Goal: Navigation & Orientation: Find specific page/section

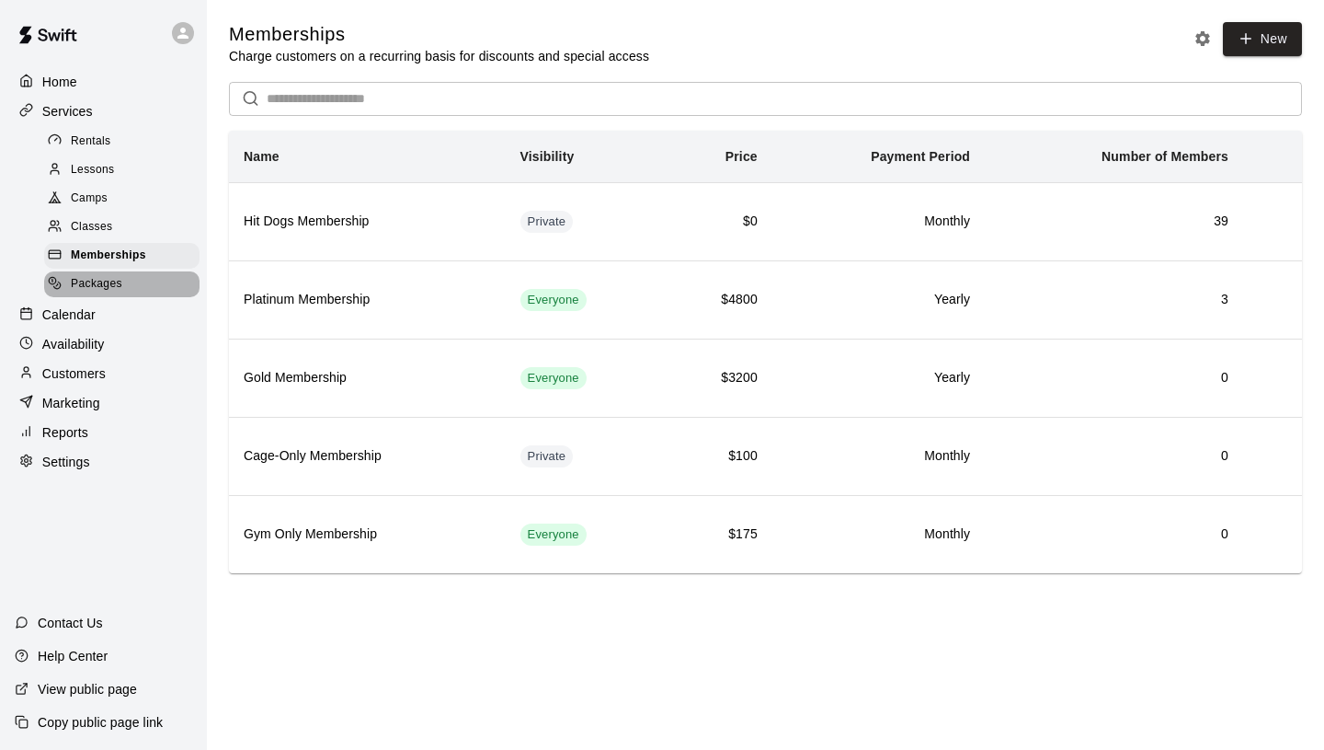
click at [122, 276] on div "Packages" at bounding box center [121, 284] width 155 height 26
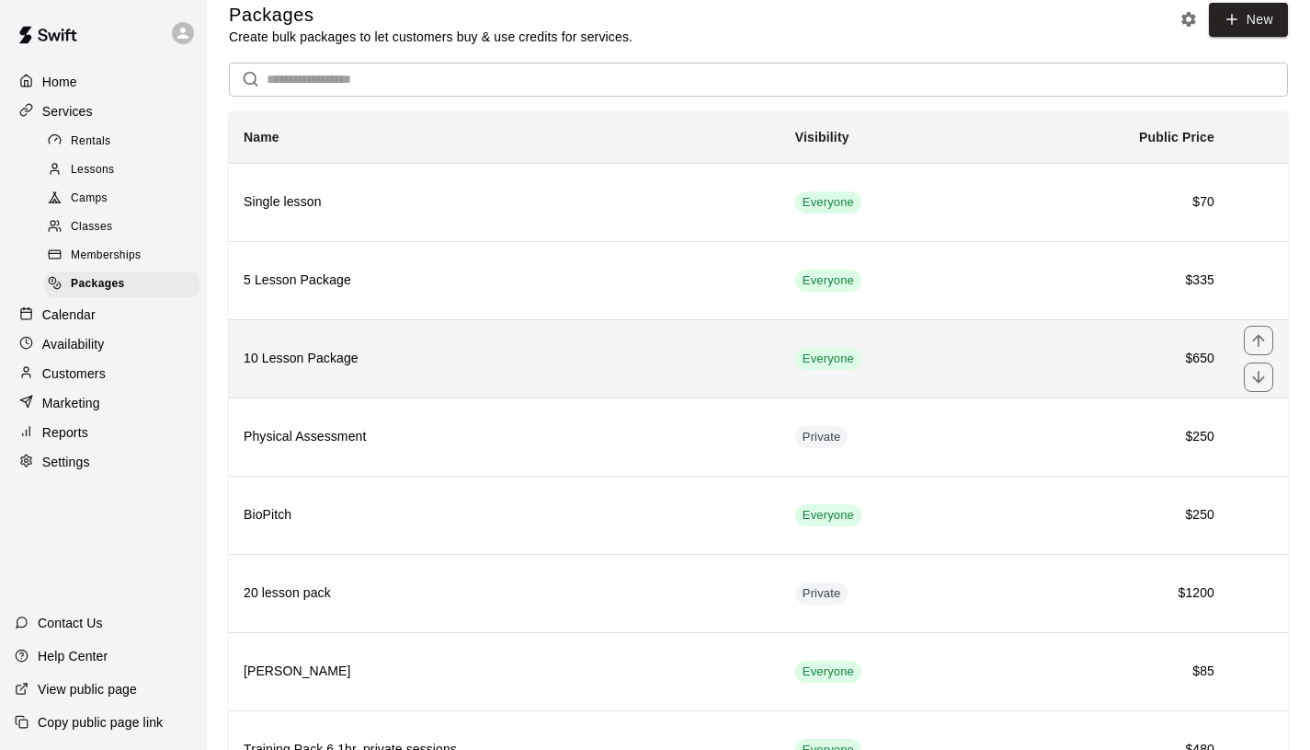
scroll to position [188, 0]
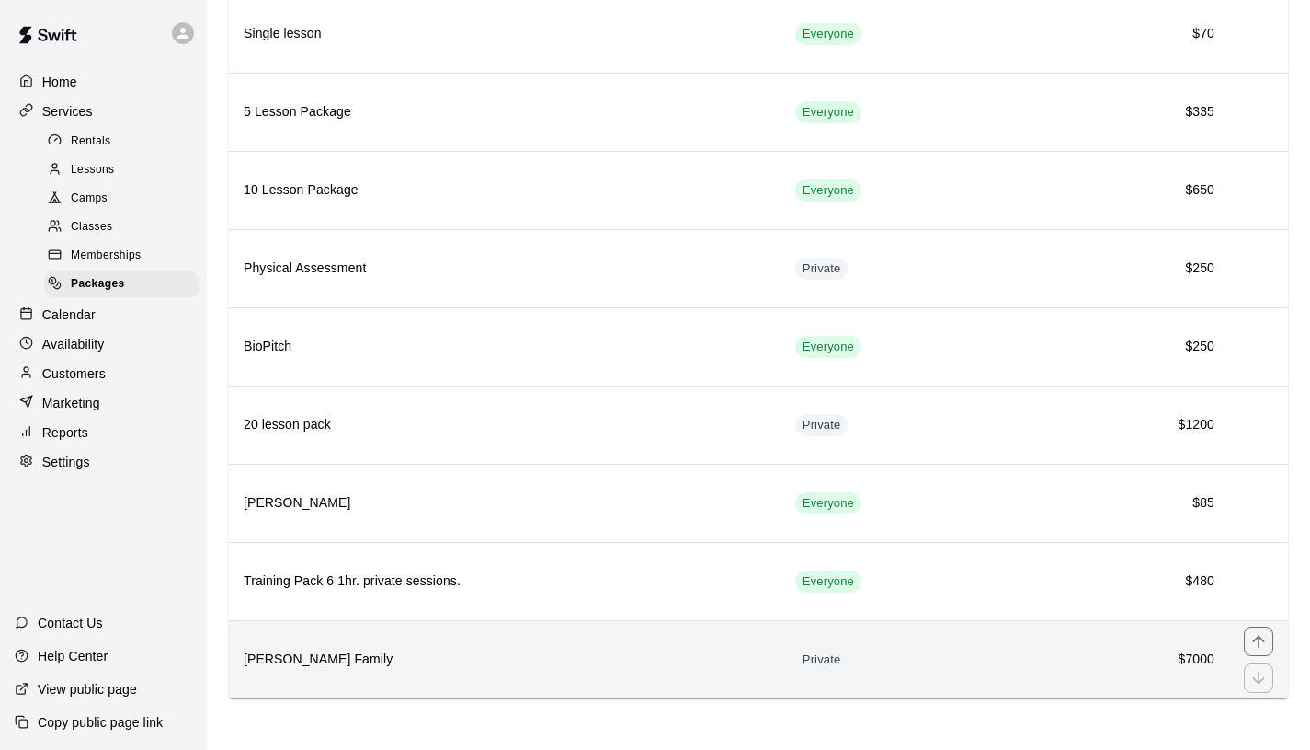
click at [580, 651] on h6 "[PERSON_NAME] Family" at bounding box center [505, 659] width 522 height 20
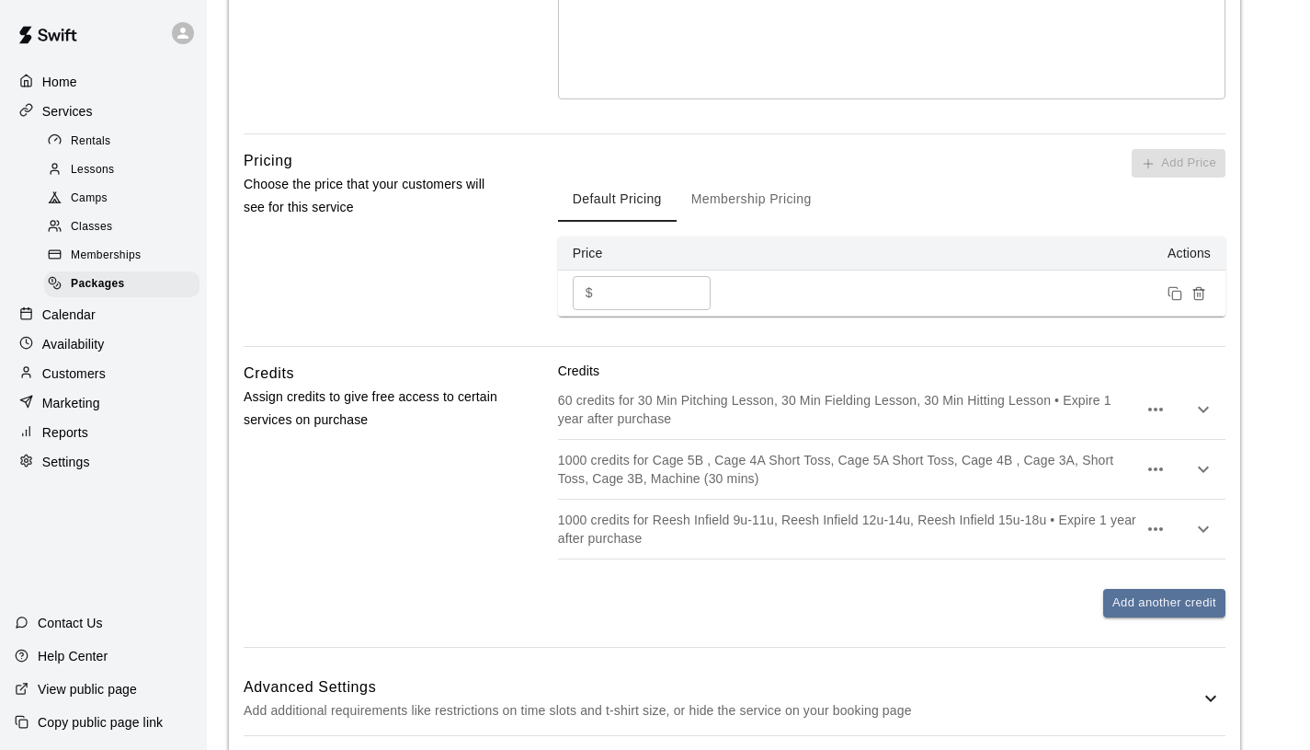
scroll to position [622, 0]
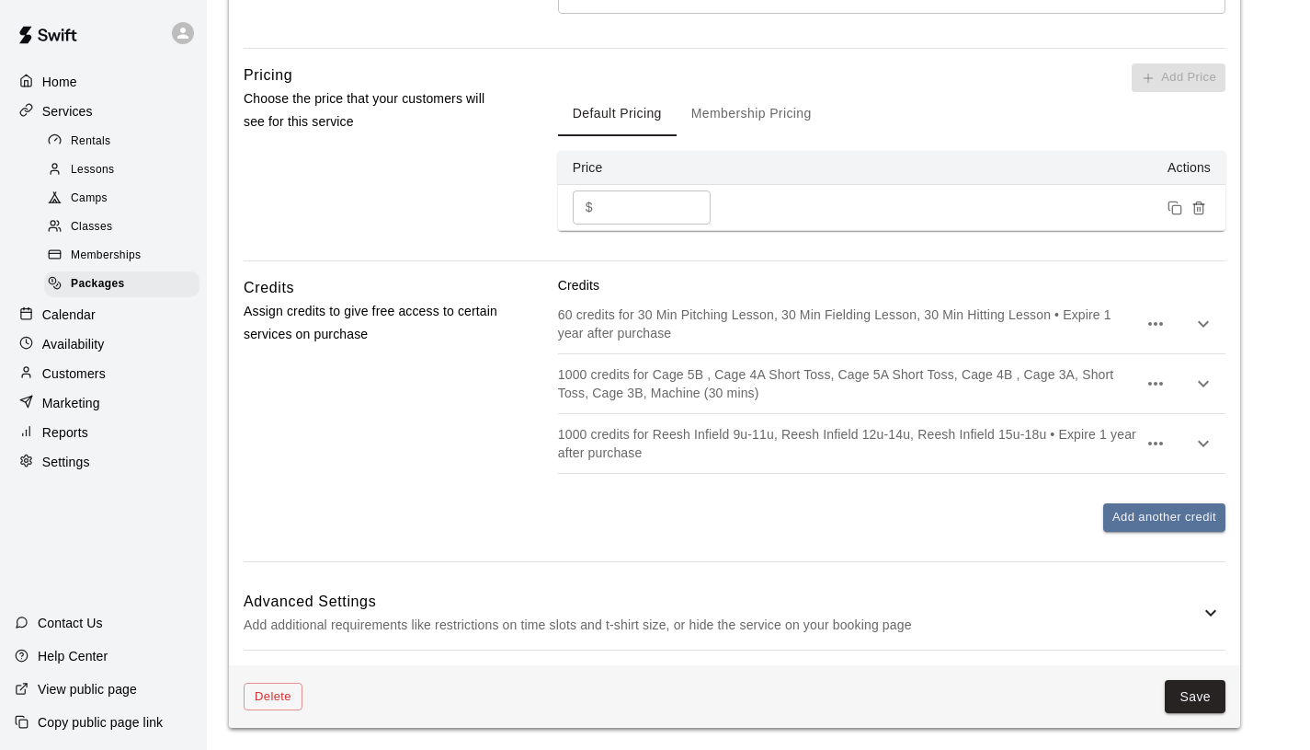
click at [1210, 616] on icon at bounding box center [1211, 612] width 22 height 22
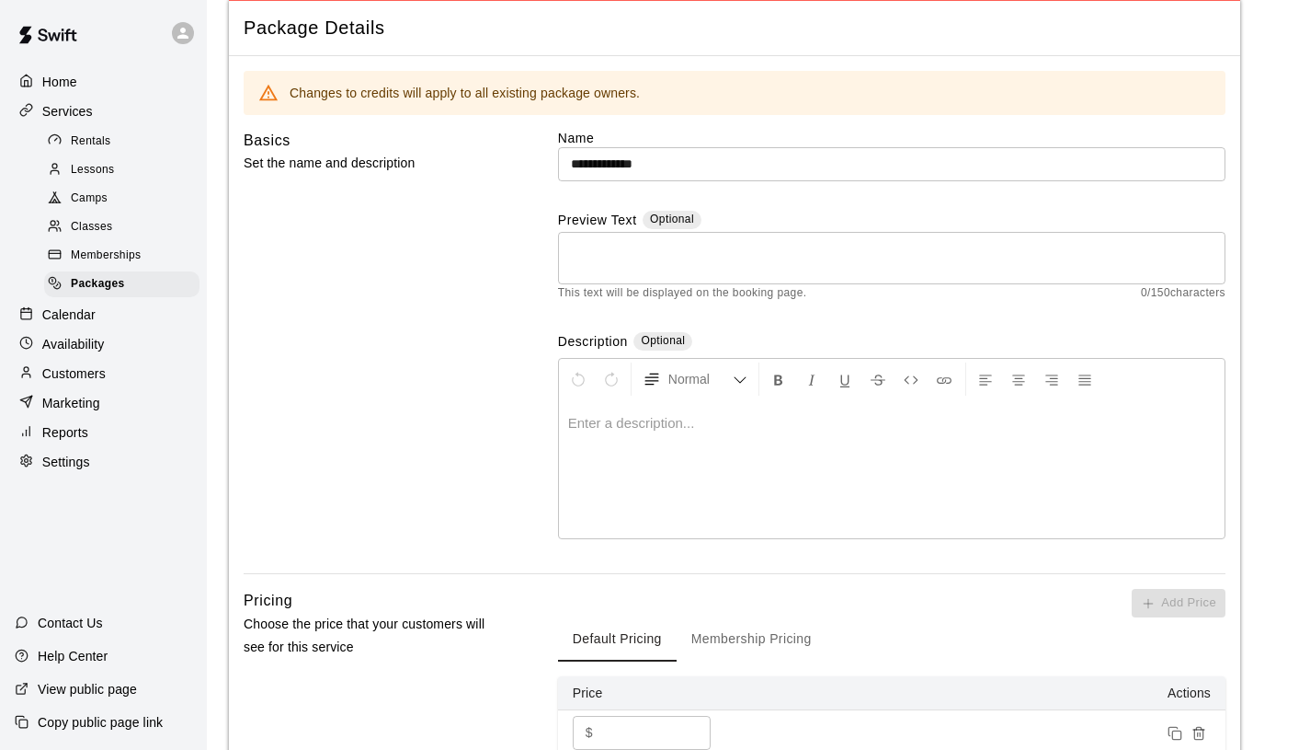
scroll to position [0, 0]
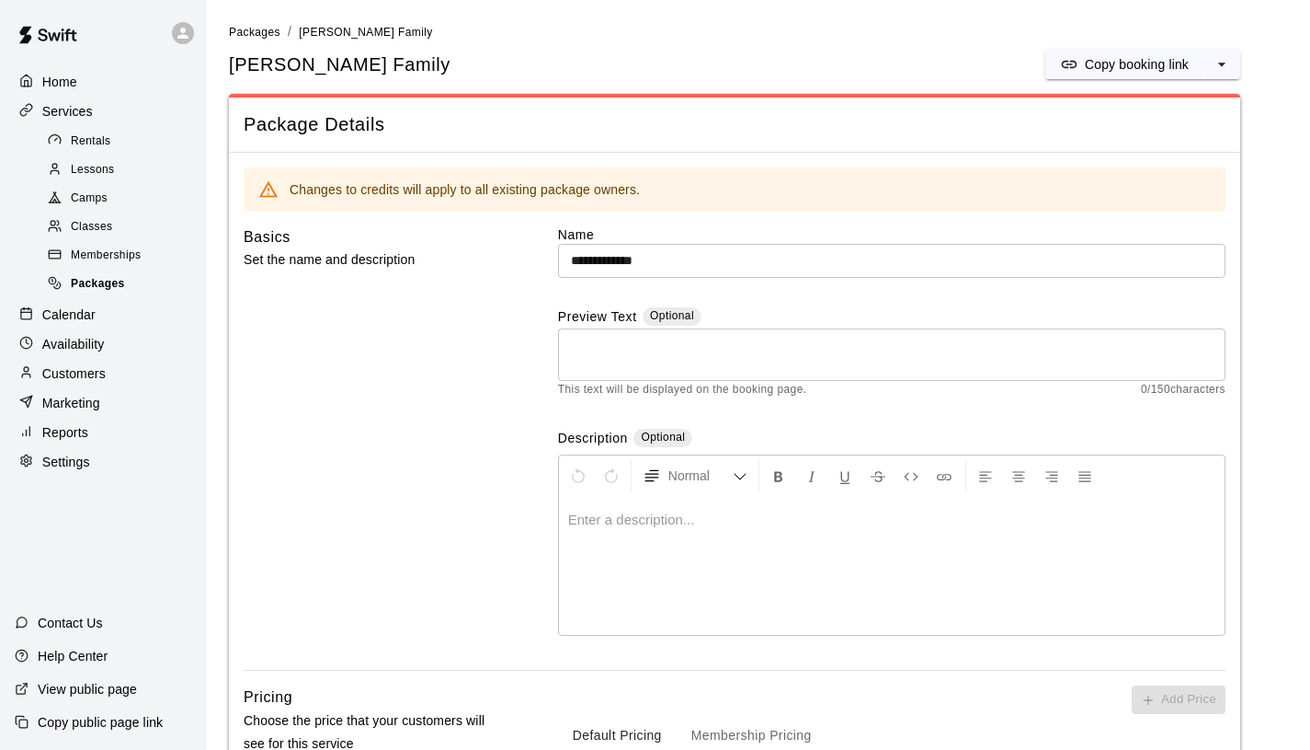
click at [99, 291] on span "Packages" at bounding box center [98, 284] width 54 height 18
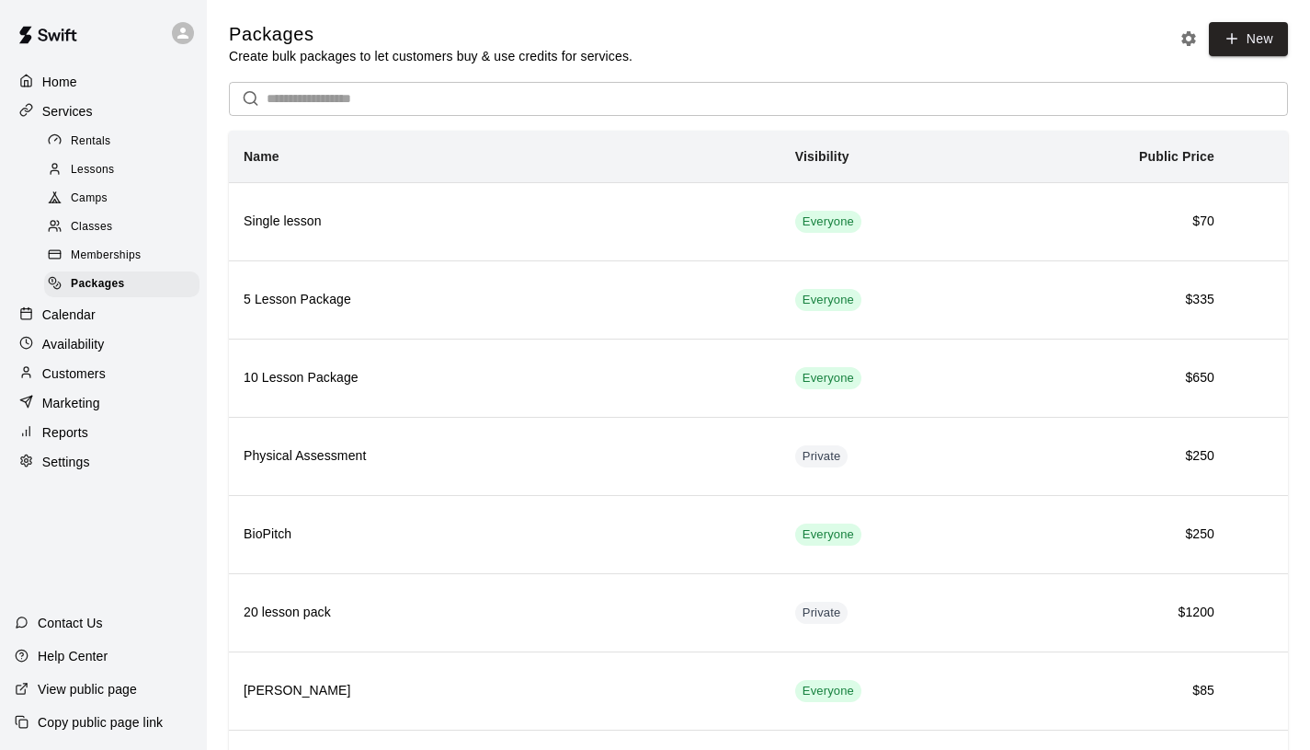
click at [121, 653] on div "Help Center" at bounding box center [61, 655] width 122 height 33
click at [1186, 41] on icon "Packages settings" at bounding box center [1189, 38] width 15 height 15
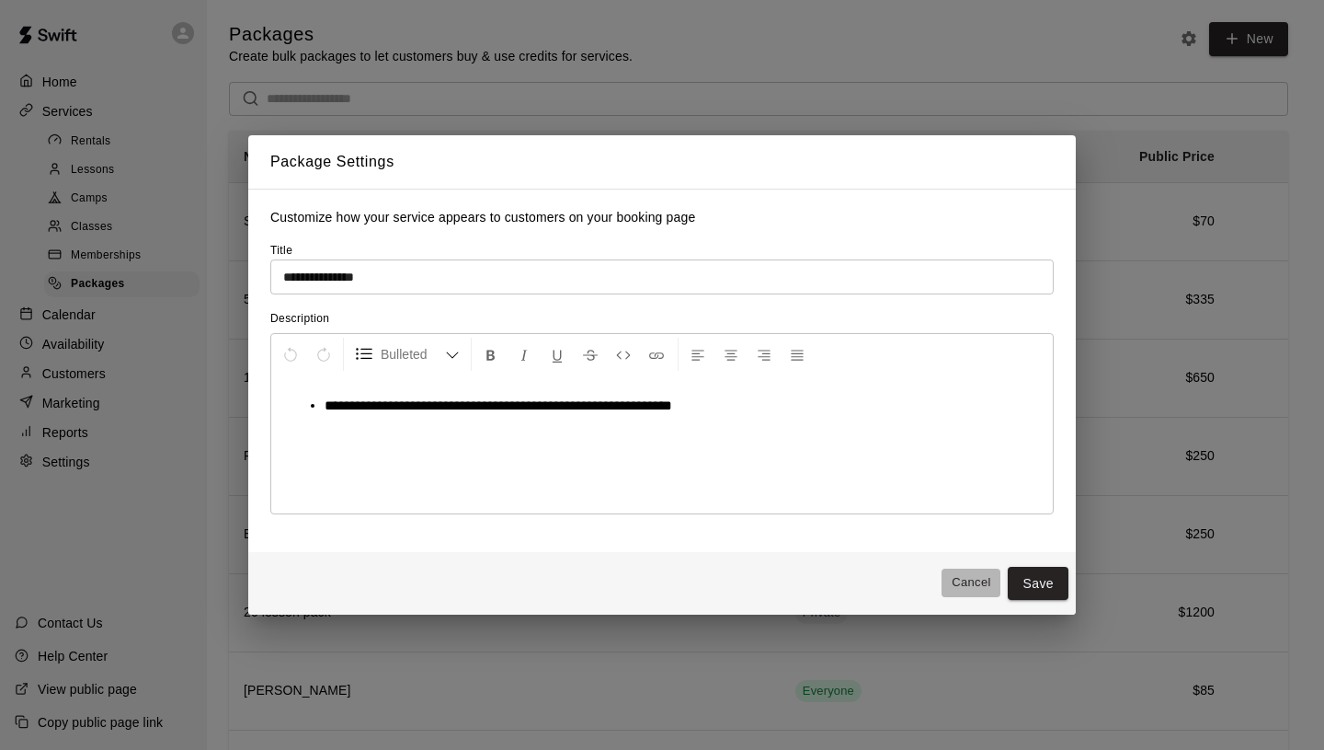
click at [966, 581] on button "Cancel" at bounding box center [971, 582] width 59 height 29
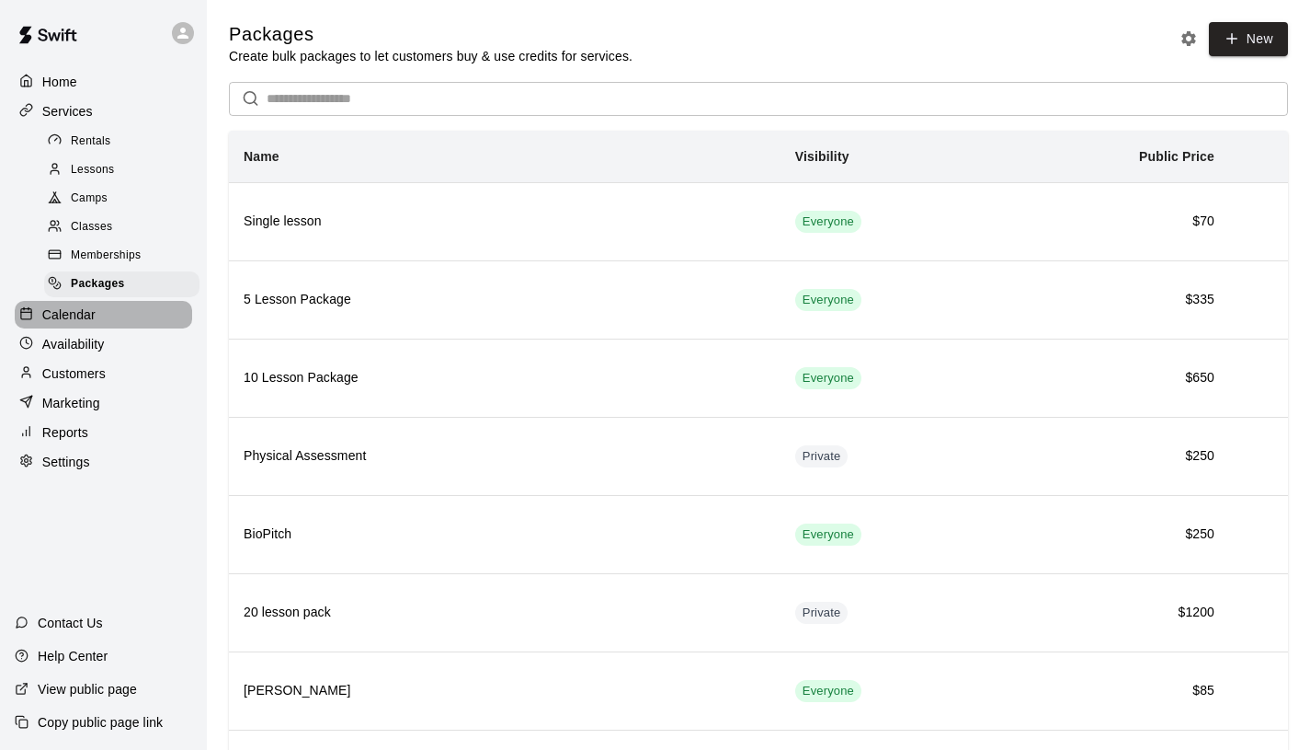
click at [96, 320] on div "Calendar" at bounding box center [103, 315] width 177 height 28
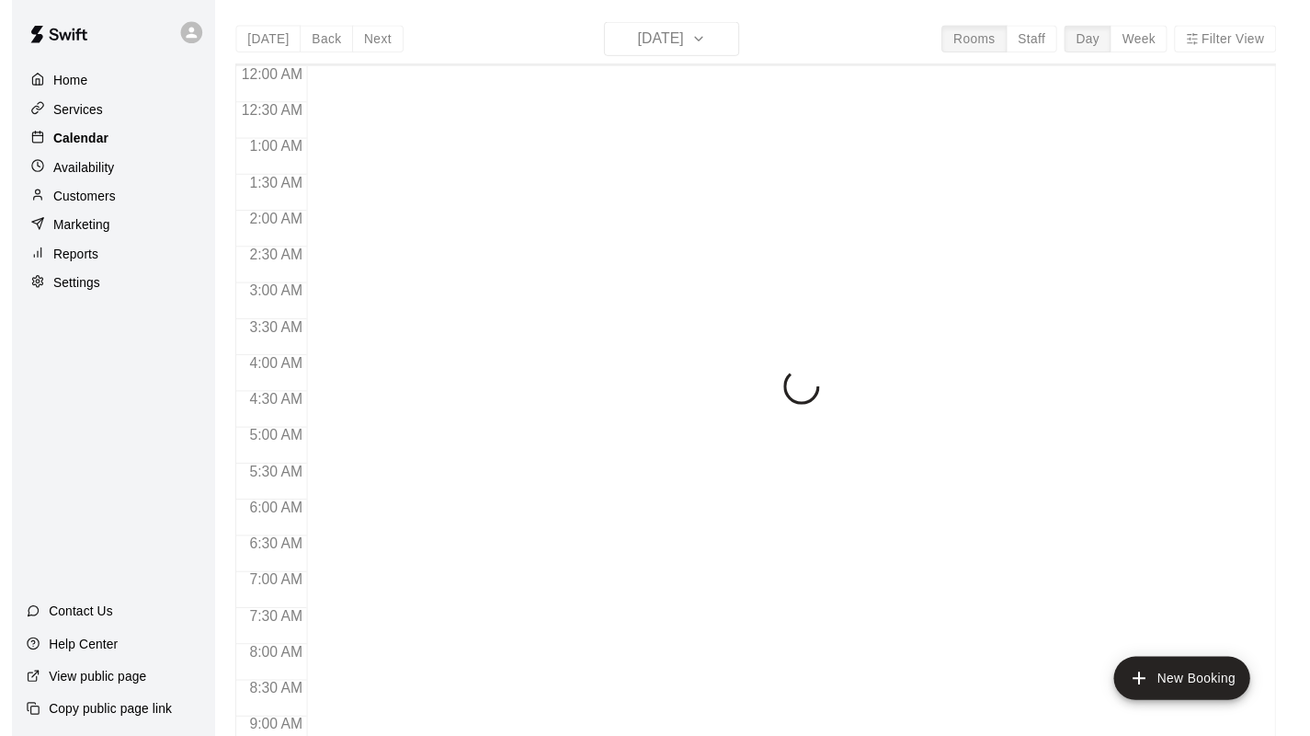
scroll to position [976, 0]
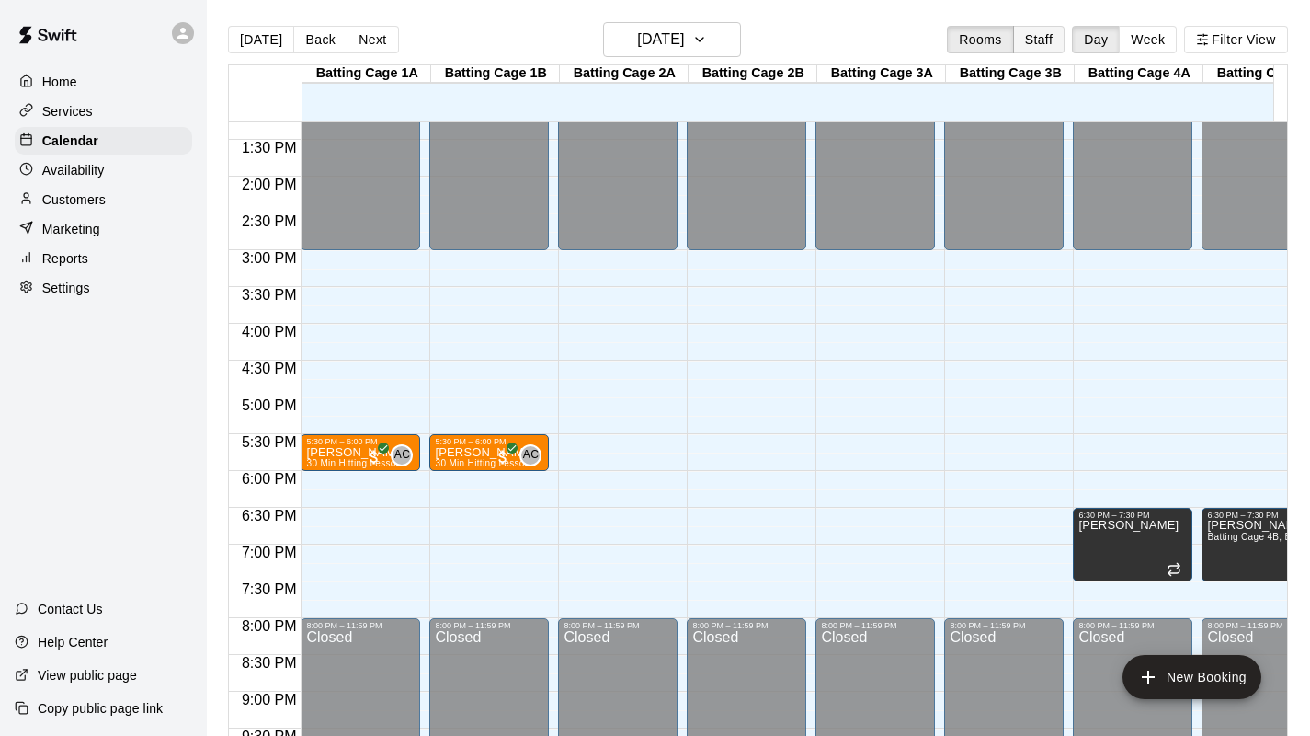
click at [1056, 40] on button "Staff" at bounding box center [1039, 40] width 52 height 28
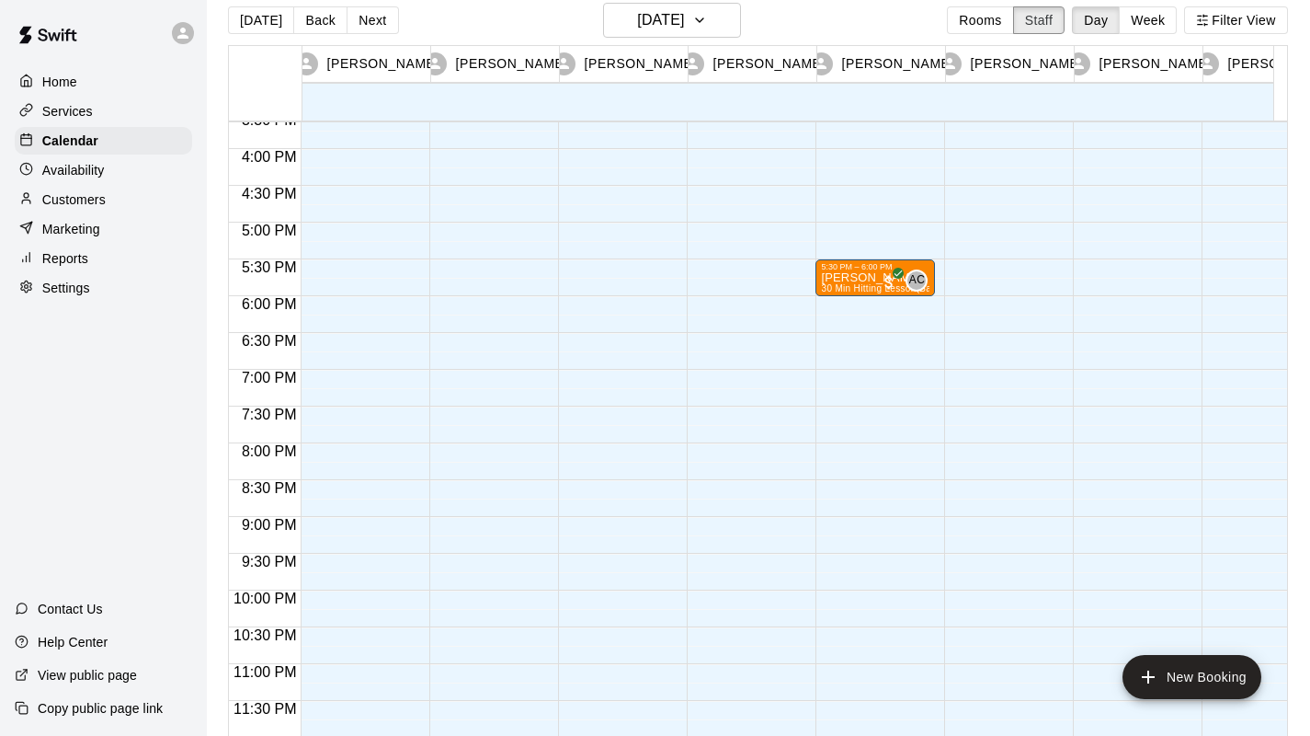
scroll to position [0, 0]
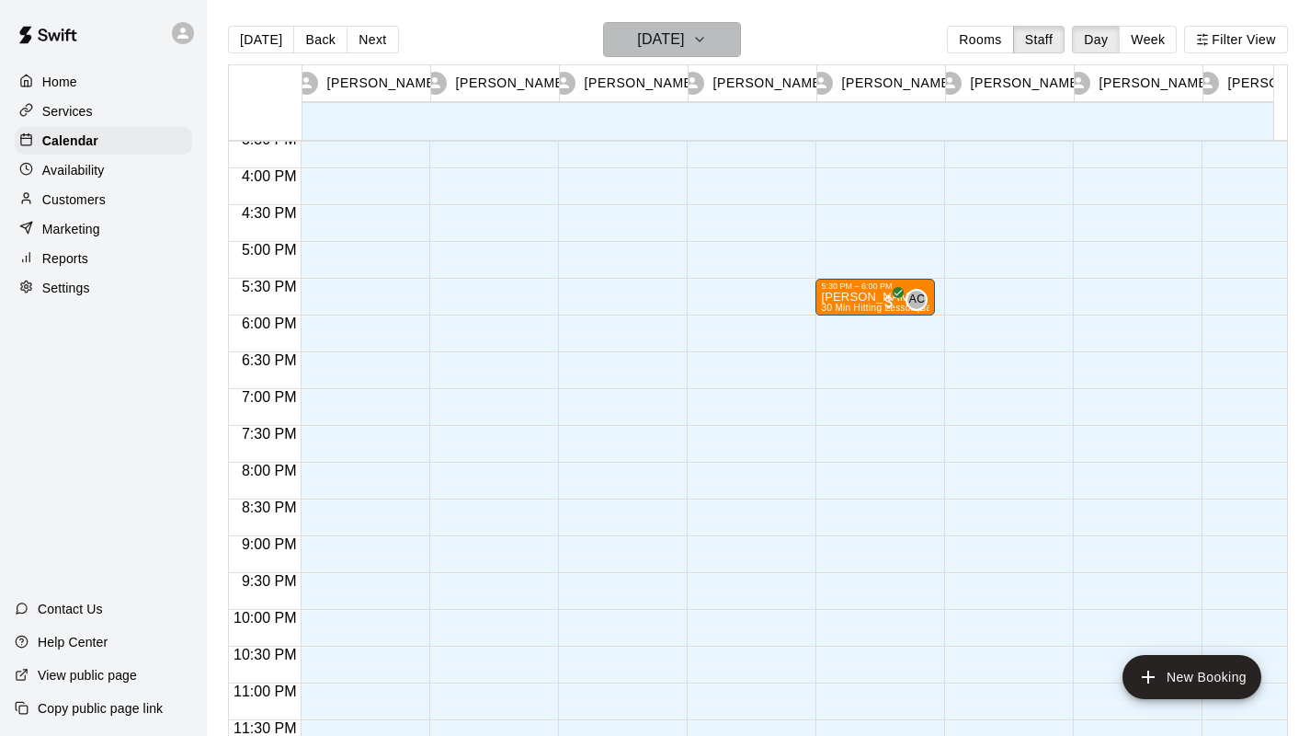
click at [707, 35] on icon "button" at bounding box center [699, 40] width 15 height 22
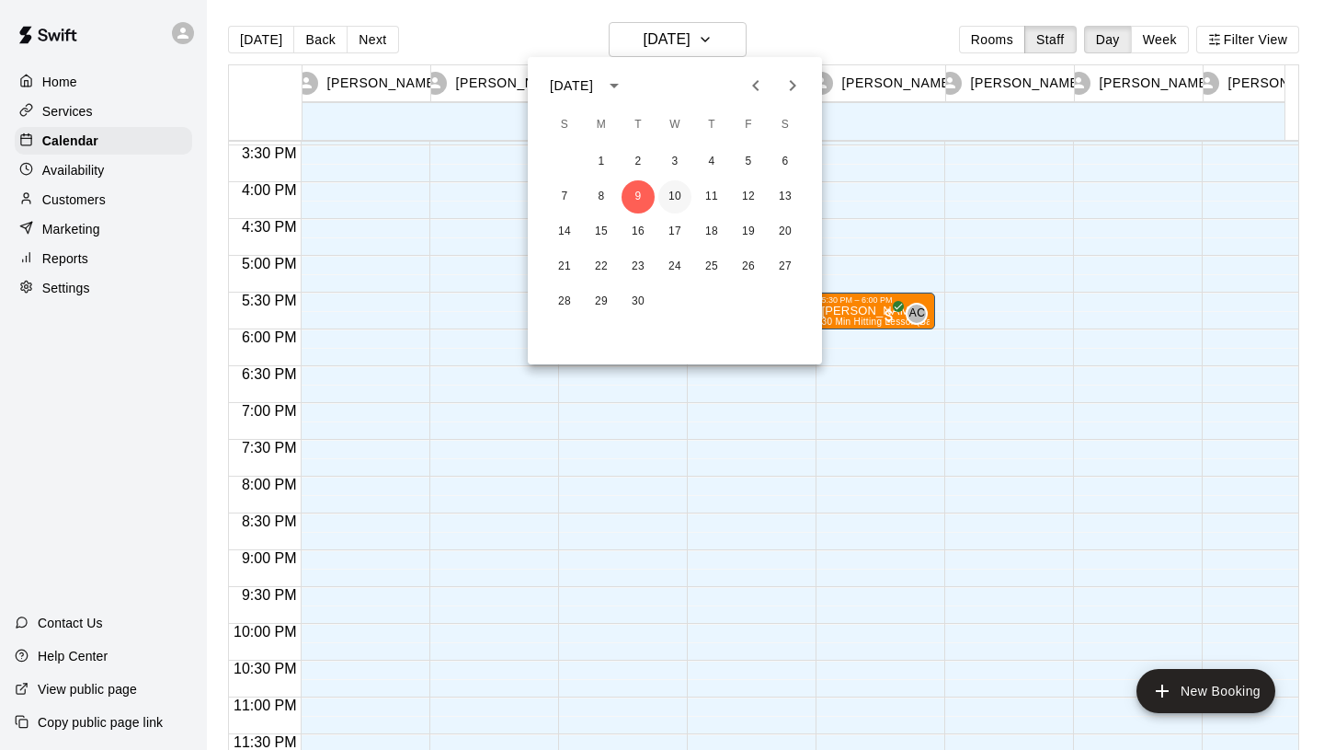
click at [669, 195] on button "10" at bounding box center [674, 196] width 33 height 33
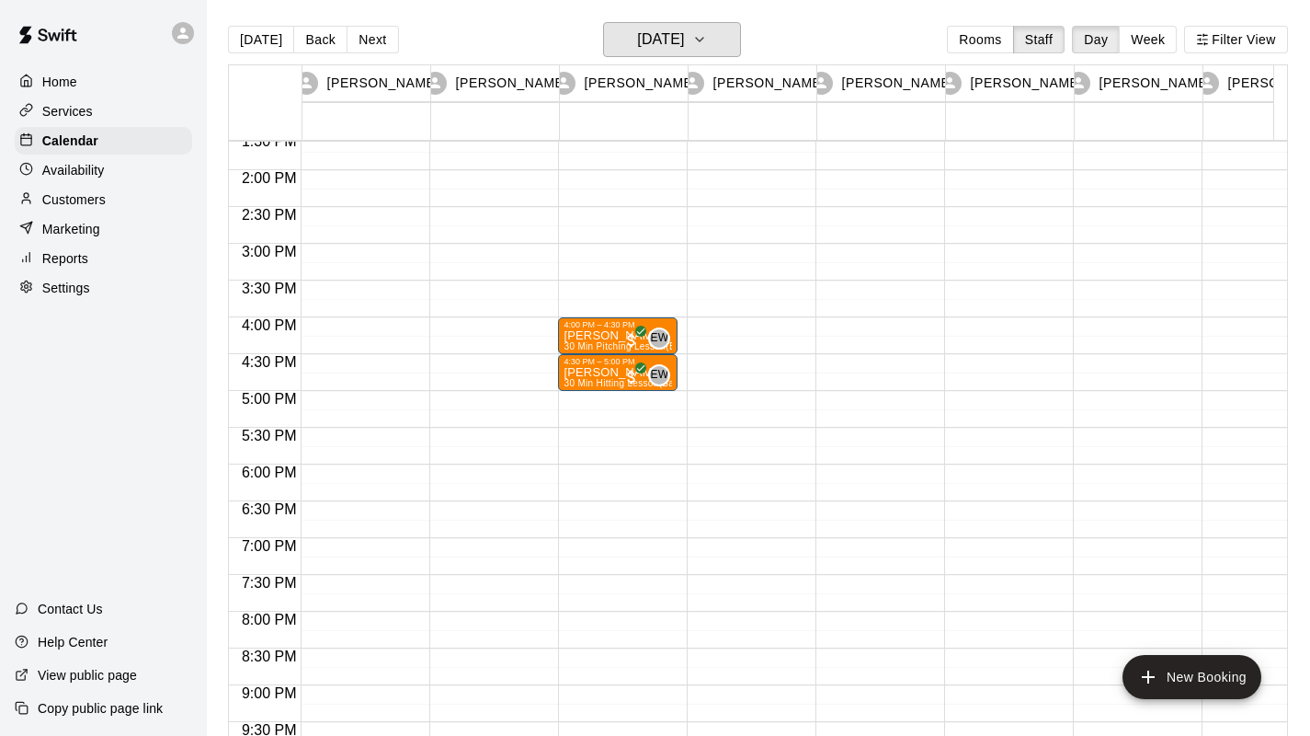
scroll to position [985, 0]
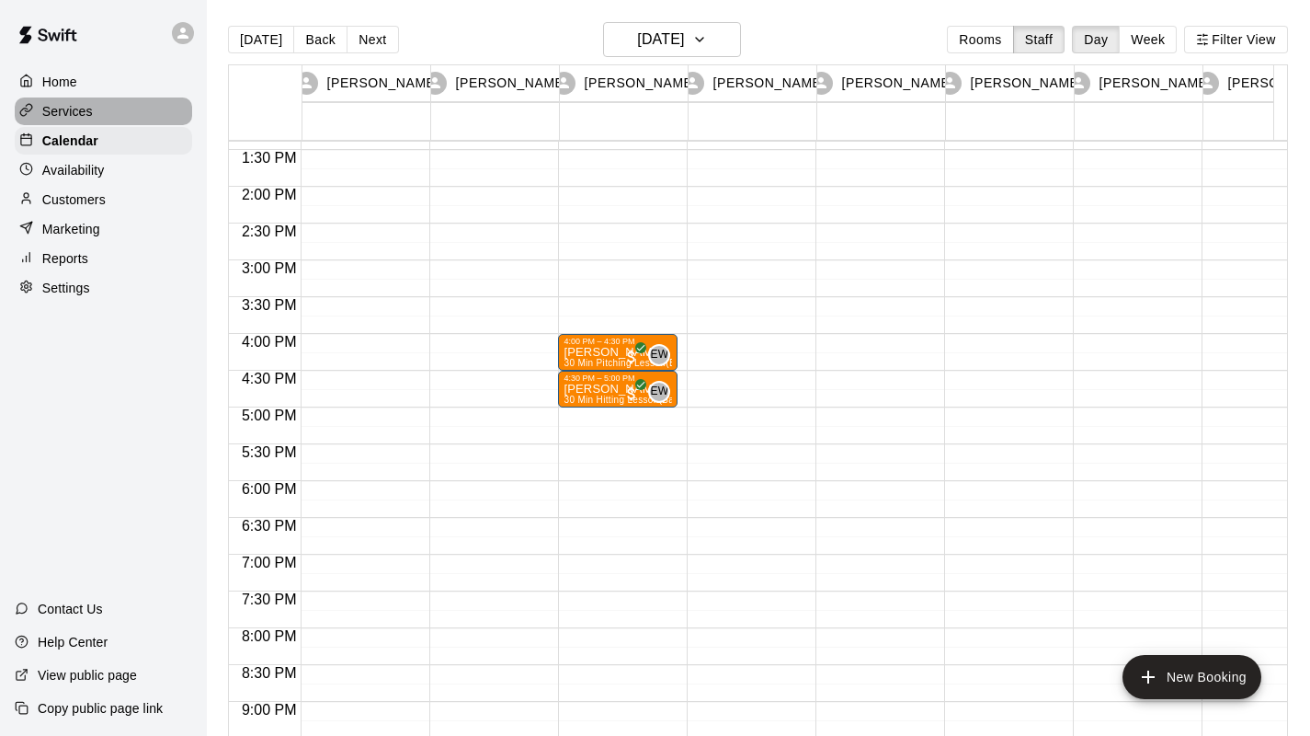
click at [92, 109] on p "Services" at bounding box center [67, 111] width 51 height 18
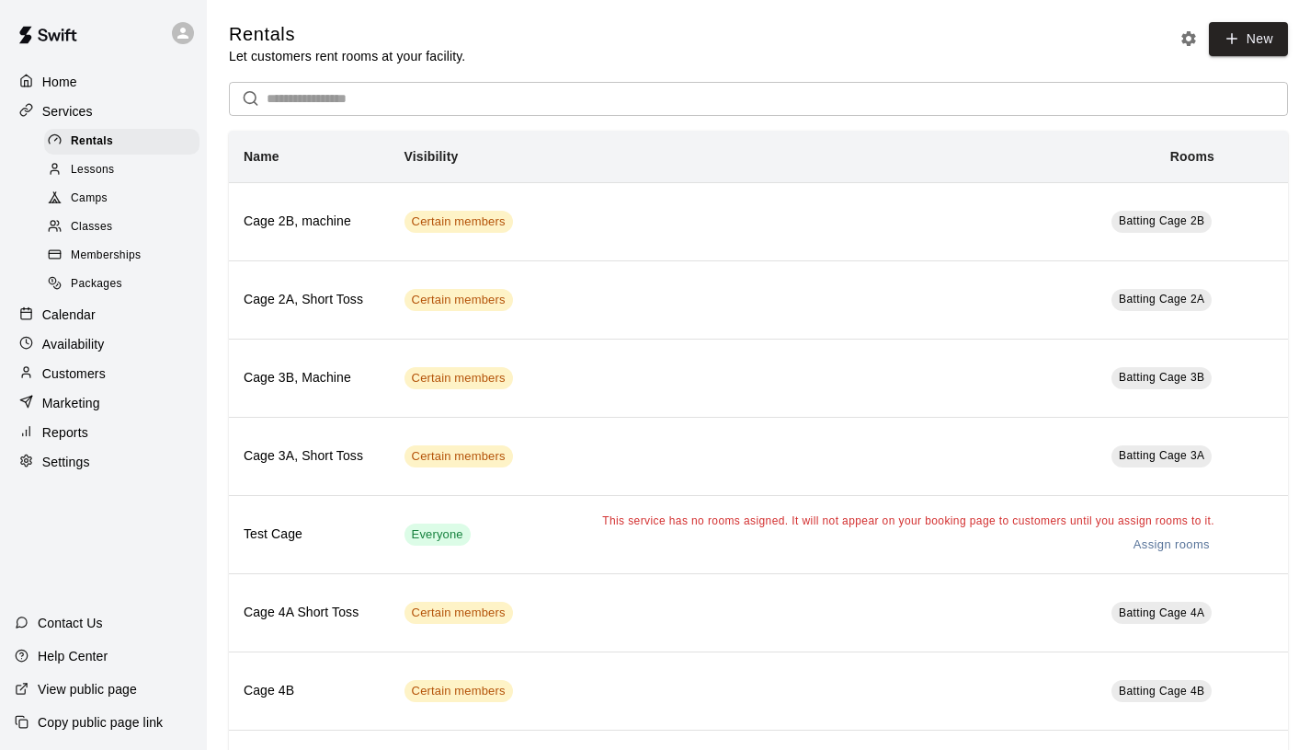
click at [116, 223] on div "Classes" at bounding box center [121, 227] width 155 height 26
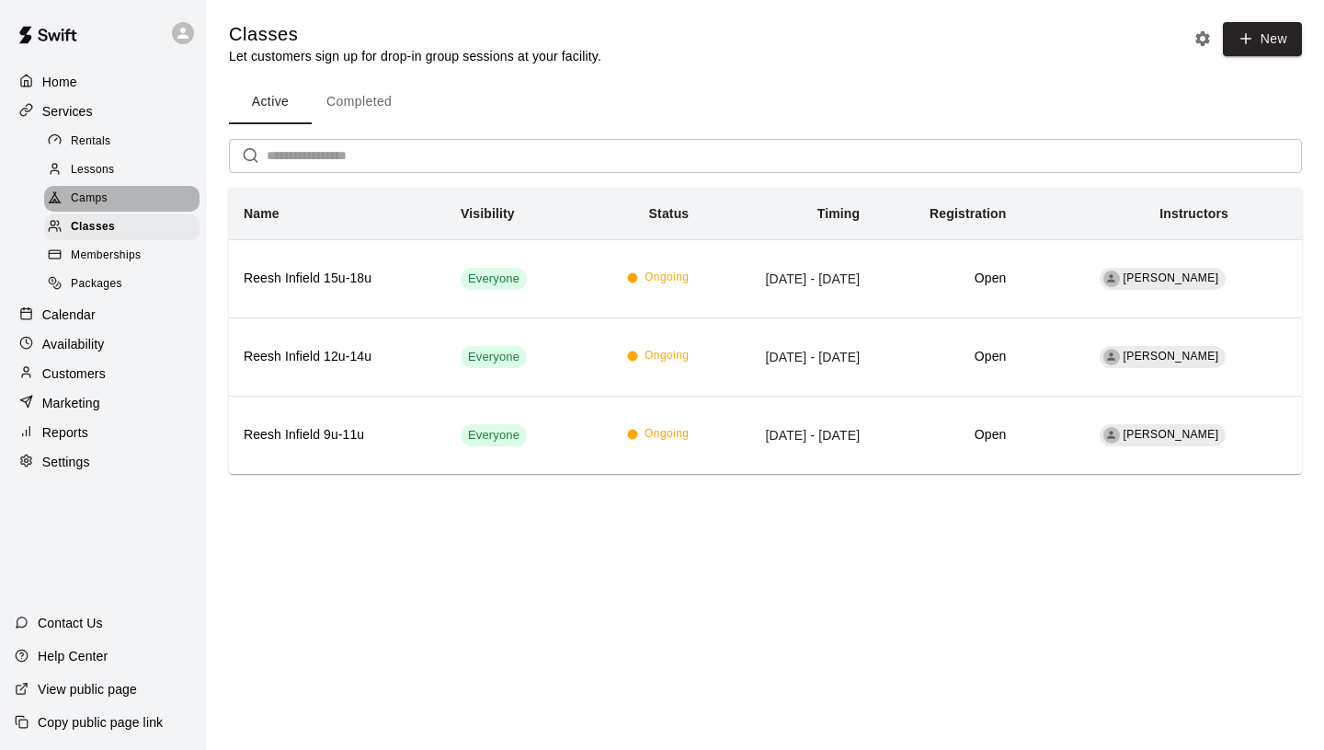
click at [116, 196] on div "Camps" at bounding box center [121, 199] width 155 height 26
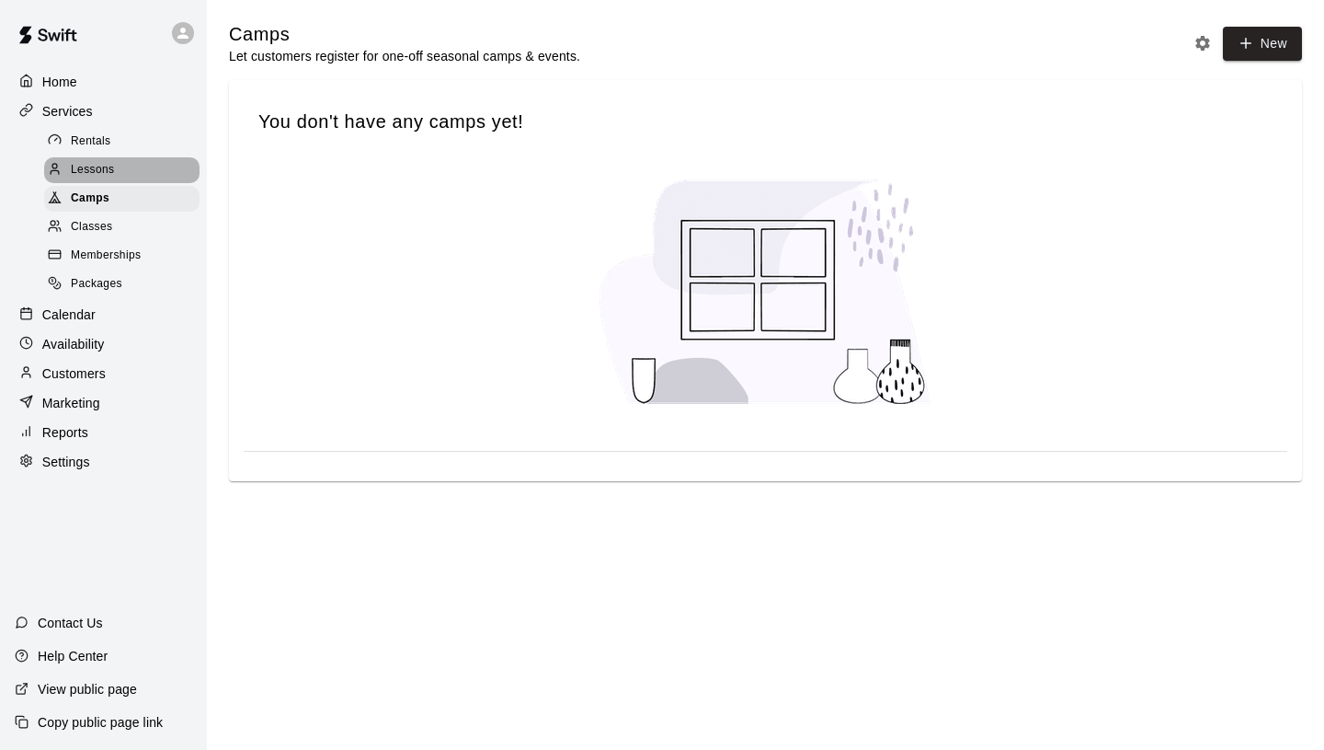
click at [119, 166] on div "Lessons" at bounding box center [121, 170] width 155 height 26
